Goal: Check status: Verify the current state of an ongoing process or item

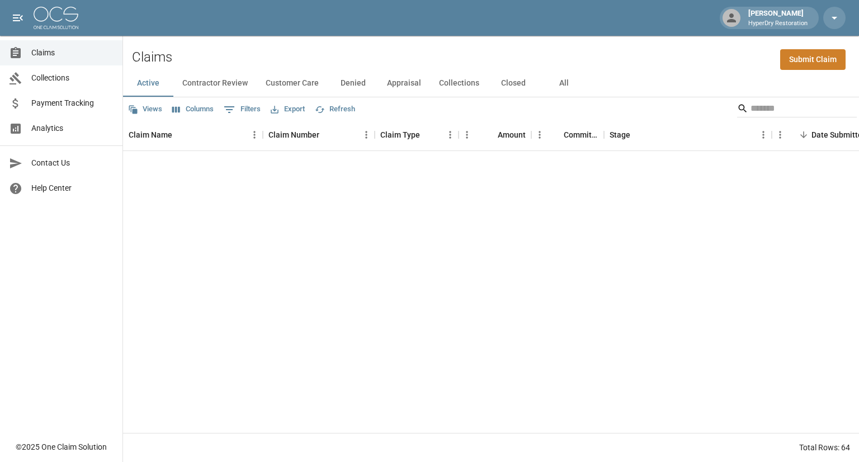
scroll to position [569, 0]
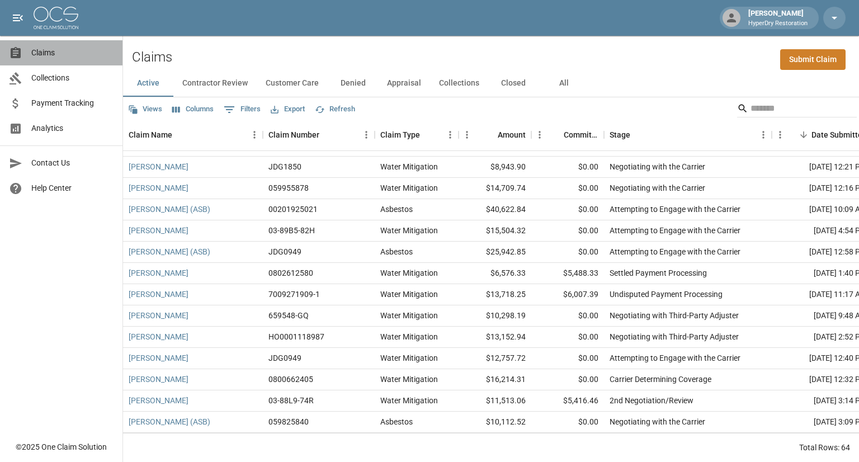
click at [58, 55] on span "Claims" at bounding box center [72, 53] width 82 height 12
click at [569, 89] on button "All" at bounding box center [564, 83] width 50 height 27
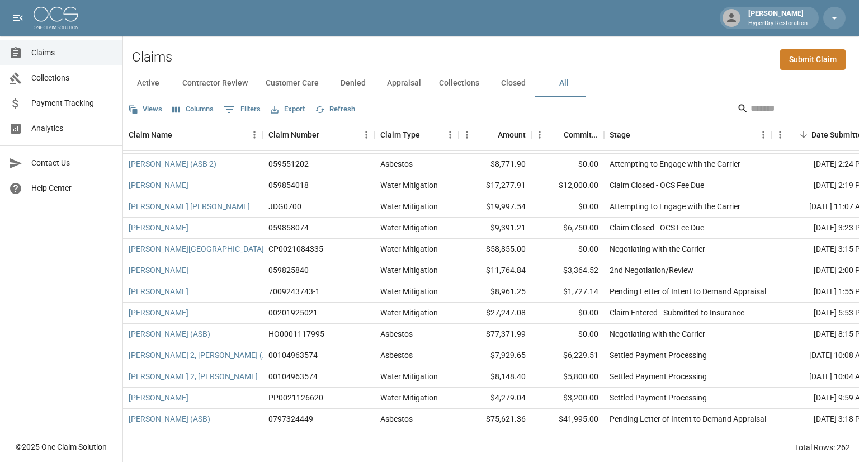
scroll to position [925, 0]
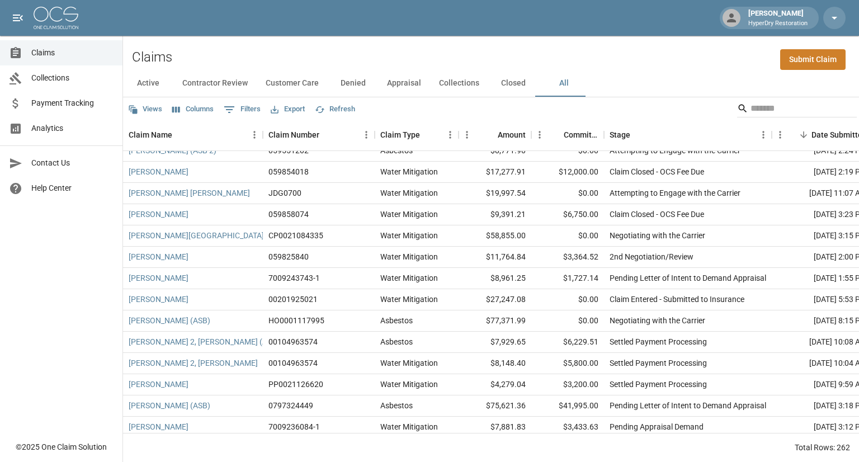
click at [80, 97] on span "Payment Tracking" at bounding box center [72, 103] width 82 height 12
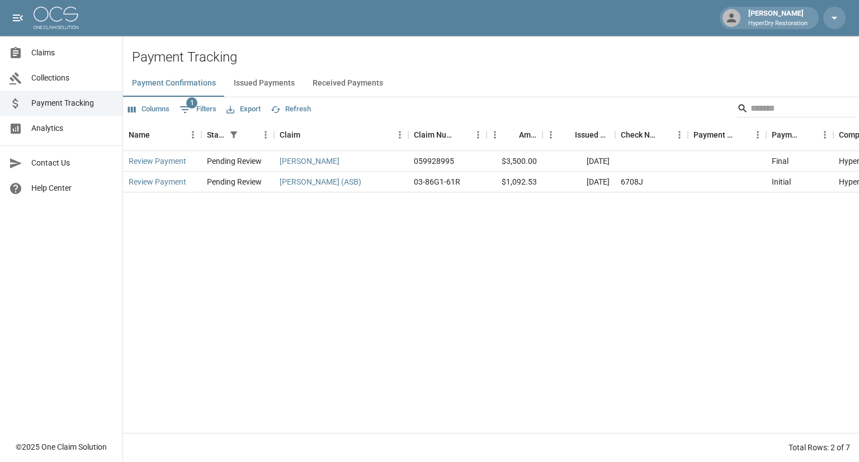
click at [340, 83] on button "Received Payments" at bounding box center [348, 83] width 88 height 27
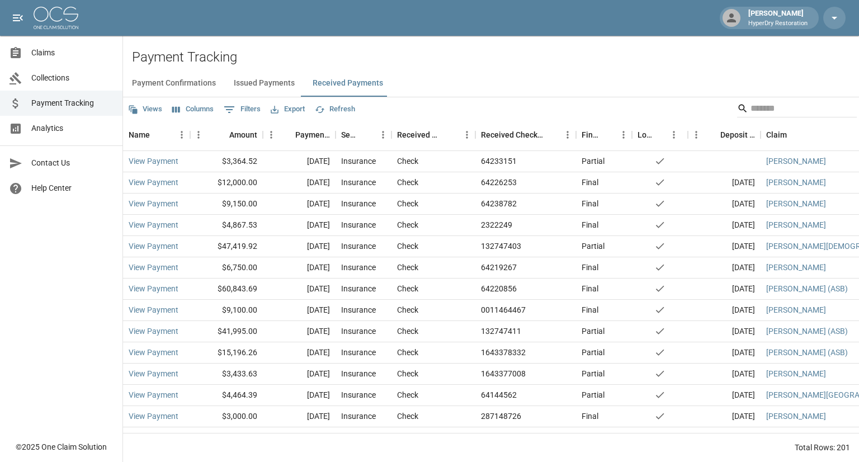
click at [64, 54] on span "Claims" at bounding box center [72, 53] width 82 height 12
